Goal: Task Accomplishment & Management: Manage account settings

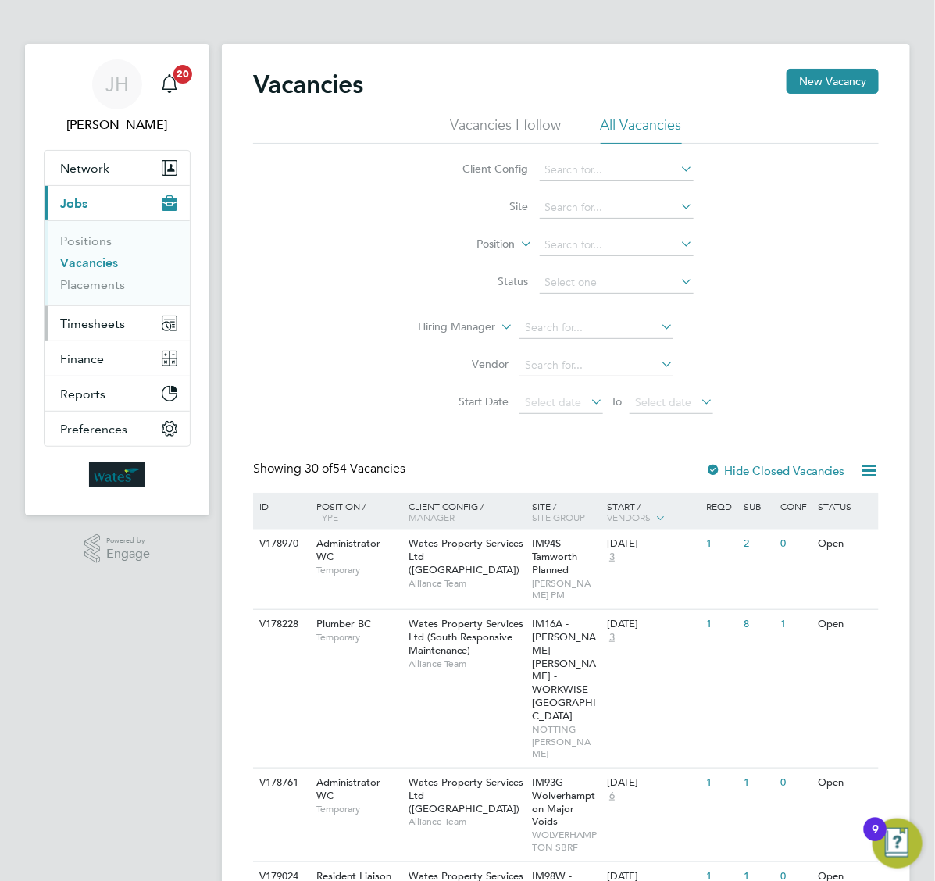
click at [95, 319] on span "Timesheets" at bounding box center [92, 323] width 65 height 15
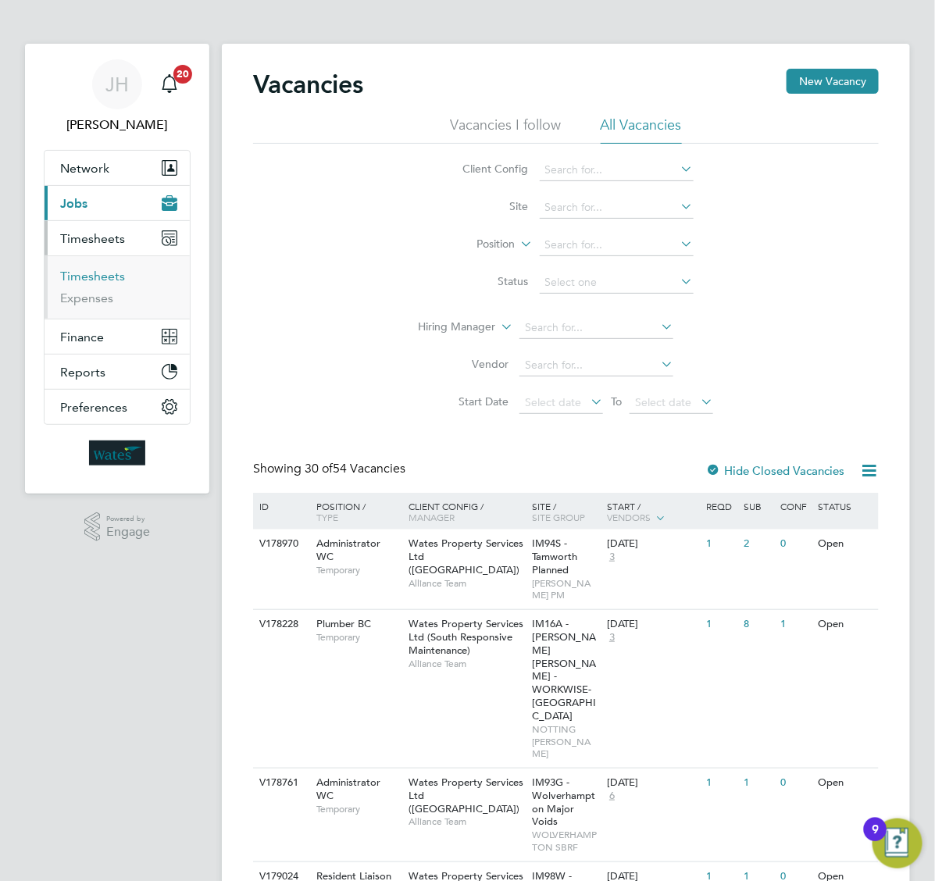
click at [102, 282] on link "Timesheets" at bounding box center [92, 276] width 65 height 15
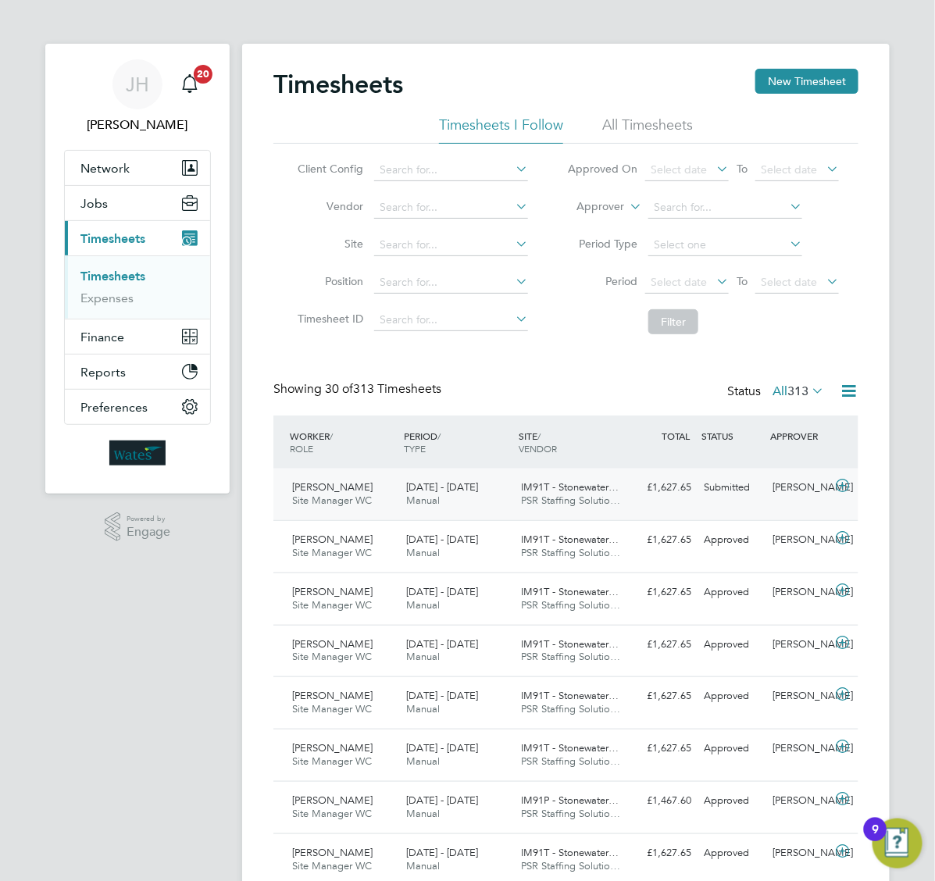
click at [834, 480] on icon at bounding box center [843, 486] width 20 height 12
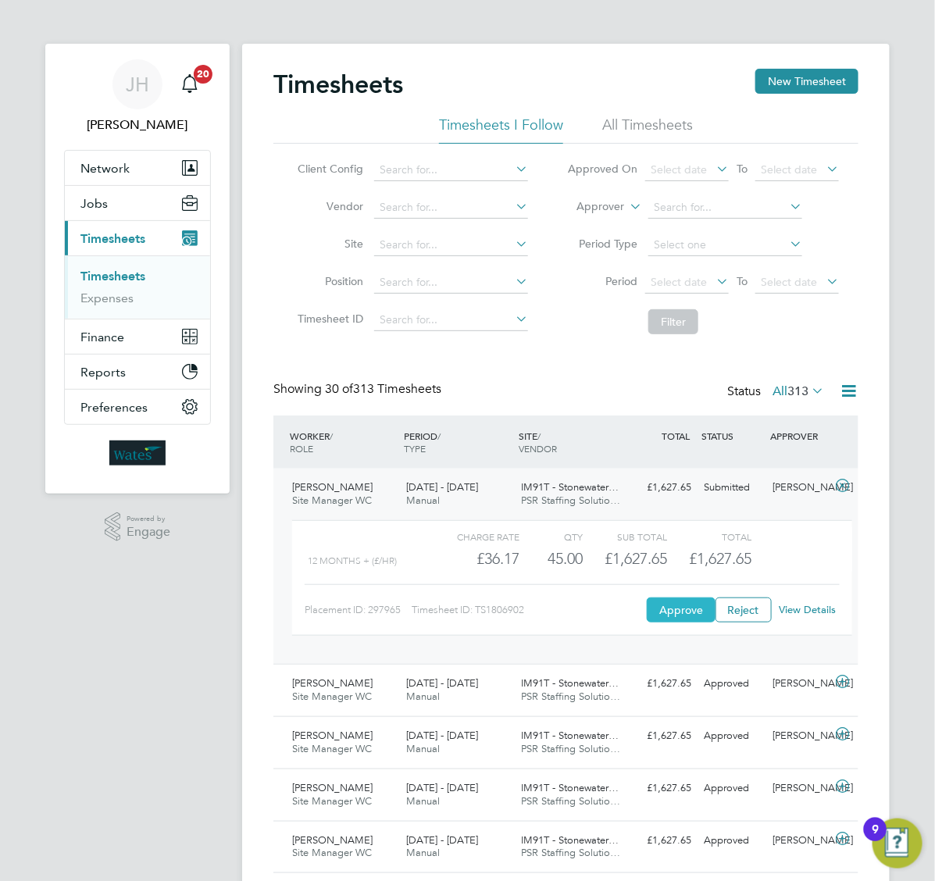
click at [684, 615] on button "Approve" at bounding box center [681, 610] width 69 height 25
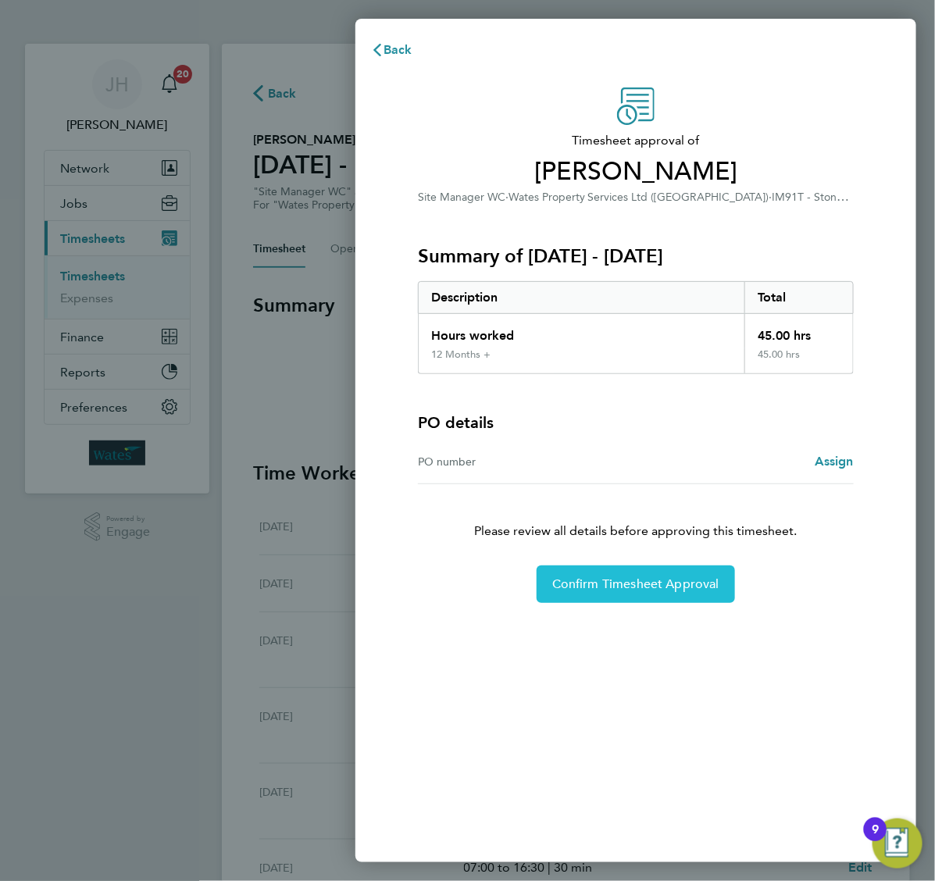
click at [613, 583] on span "Confirm Timesheet Approval" at bounding box center [635, 584] width 167 height 16
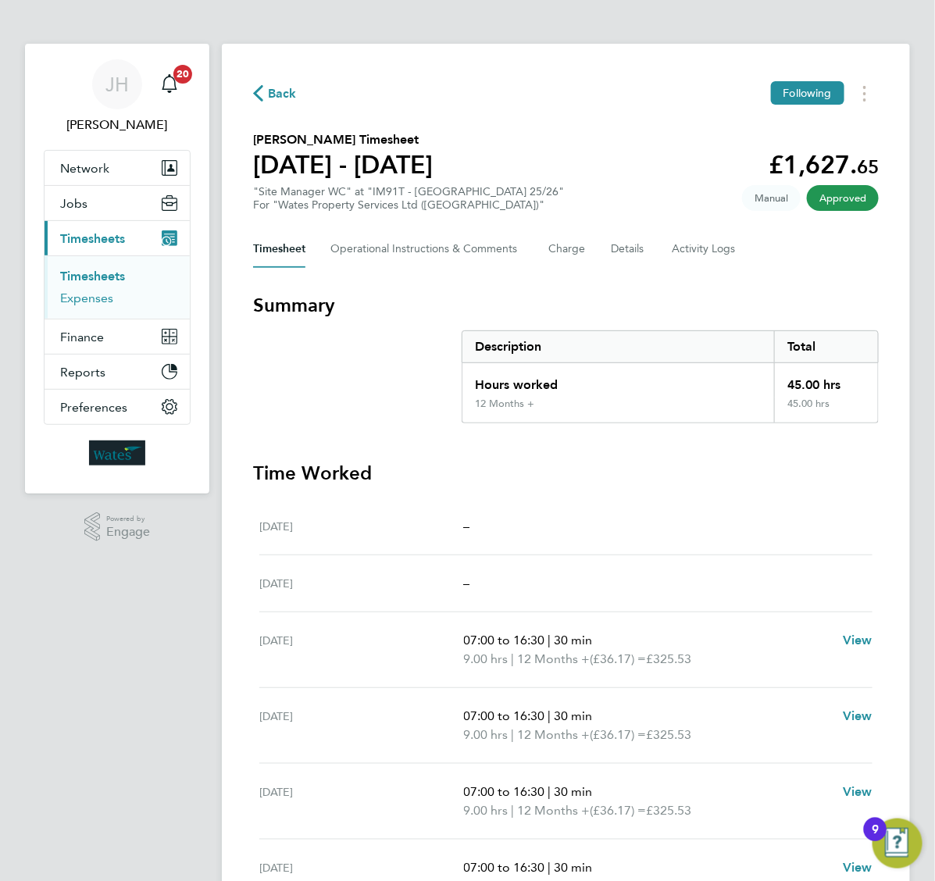
click at [82, 302] on link "Expenses" at bounding box center [86, 298] width 53 height 15
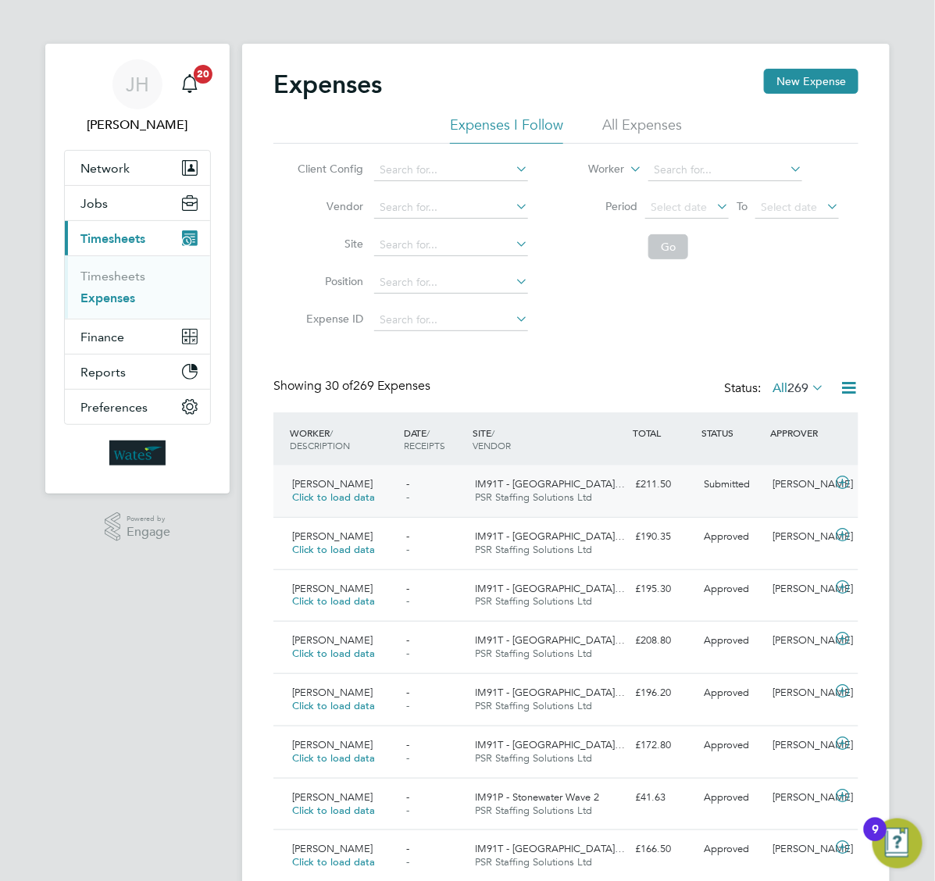
click at [844, 483] on icon at bounding box center [843, 482] width 20 height 12
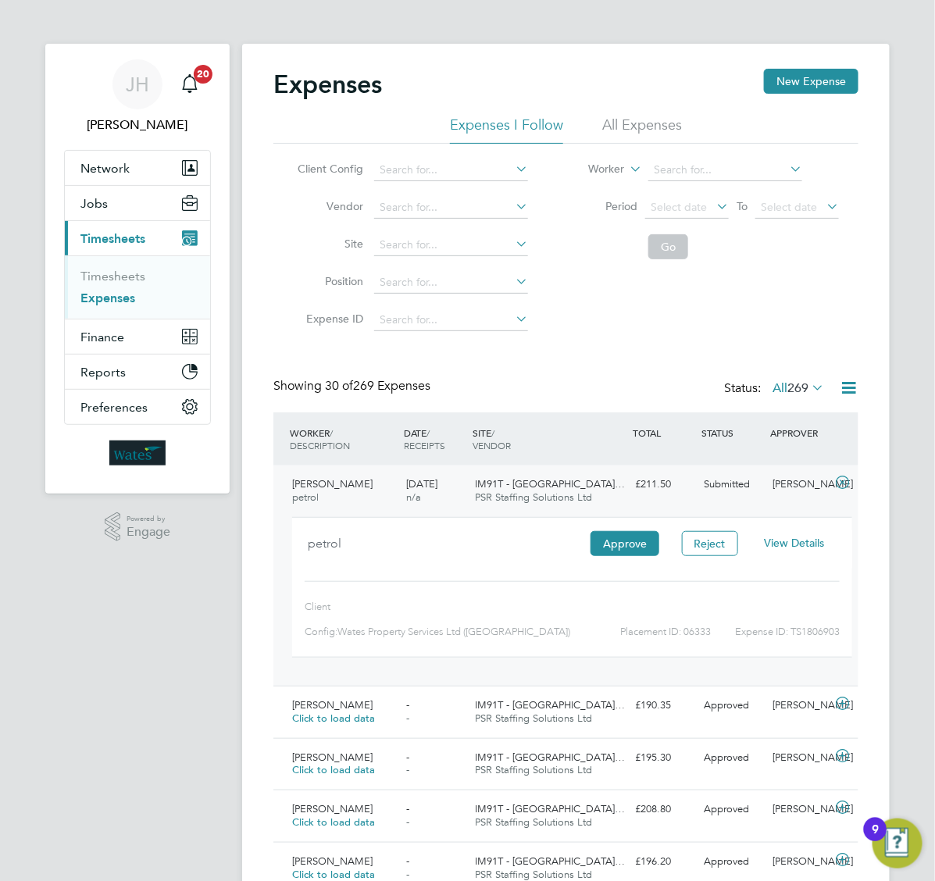
click at [795, 550] on span "View Details" at bounding box center [794, 543] width 60 height 14
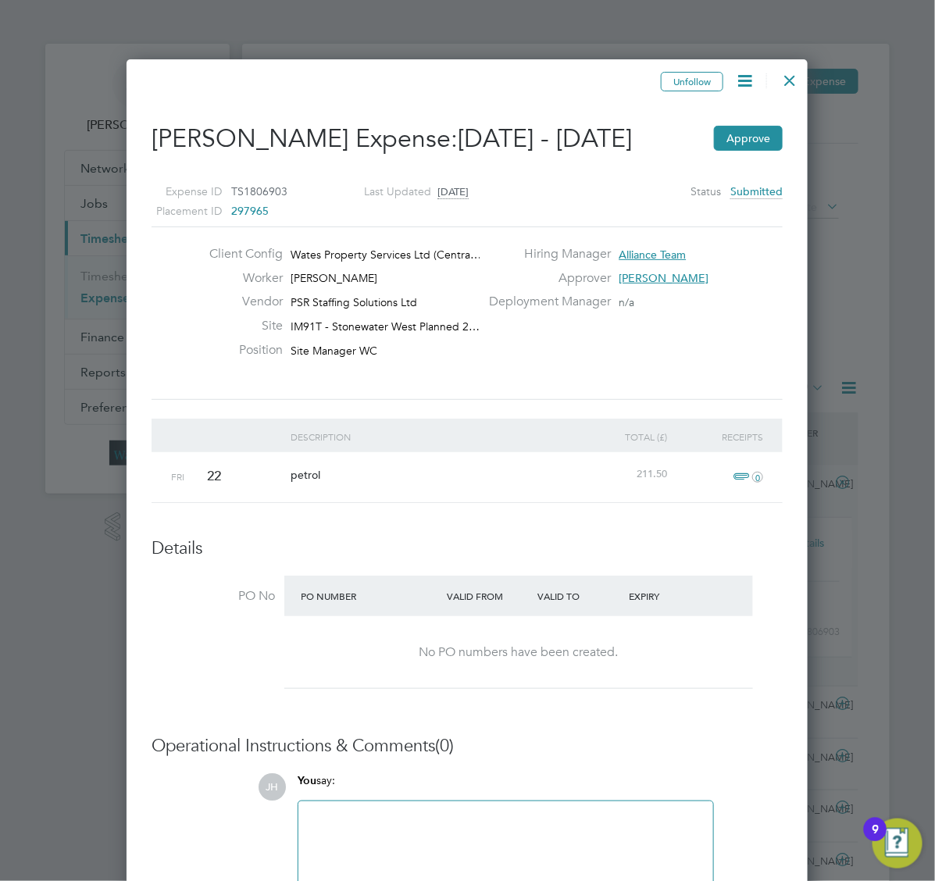
click at [922, 391] on div at bounding box center [467, 440] width 935 height 881
click at [790, 79] on div at bounding box center [790, 76] width 28 height 28
